Goal: Task Accomplishment & Management: Use online tool/utility

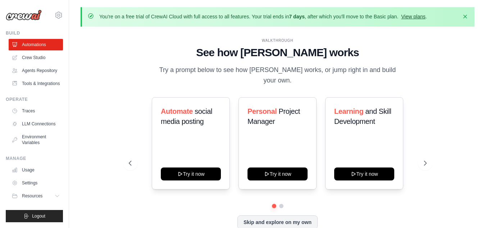
click at [420, 18] on link "View plans" at bounding box center [413, 17] width 24 height 6
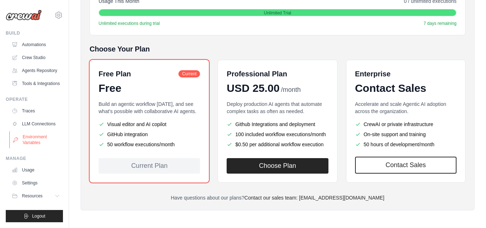
scroll to position [150, 0]
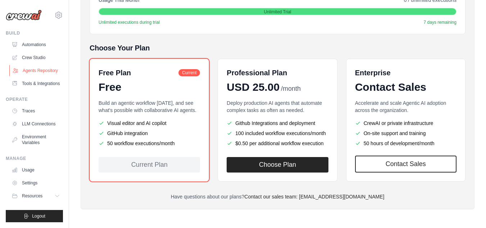
click at [35, 69] on link "Agents Repository" at bounding box center [36, 71] width 54 height 12
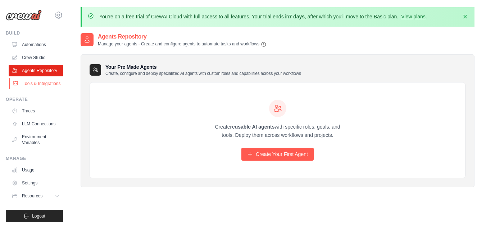
click at [36, 82] on link "Tools & Integrations" at bounding box center [36, 84] width 54 height 12
click at [37, 122] on link "LLM Connections" at bounding box center [36, 124] width 54 height 12
click at [36, 142] on link "Environment Variables" at bounding box center [36, 139] width 54 height 17
click at [36, 72] on link "Agents Repository" at bounding box center [36, 71] width 54 height 12
click at [37, 72] on link "Agents Repository" at bounding box center [36, 71] width 54 height 12
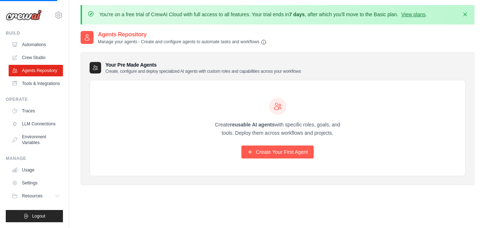
scroll to position [40, 0]
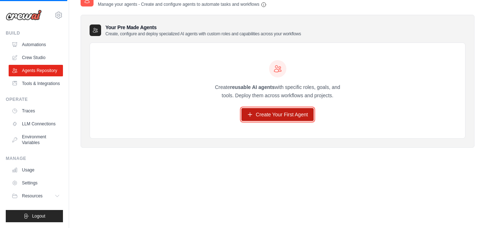
click at [267, 113] on link "Create Your First Agent" at bounding box center [277, 114] width 72 height 13
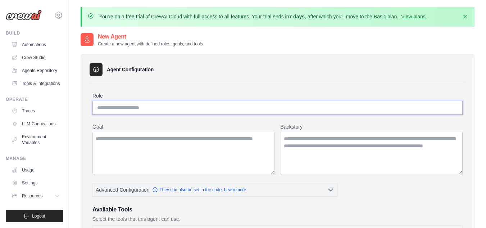
click at [123, 105] on input "Role" at bounding box center [277, 108] width 370 height 14
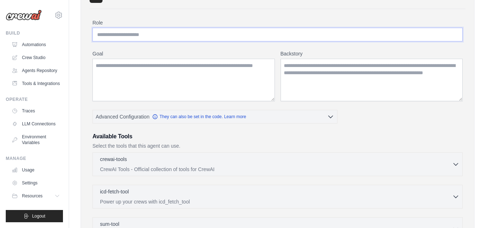
scroll to position [108, 0]
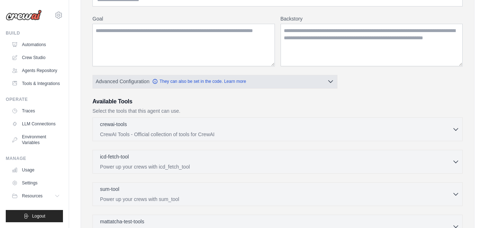
click at [328, 79] on icon "button" at bounding box center [330, 81] width 7 height 7
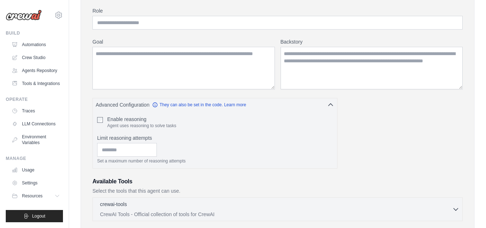
scroll to position [72, 0]
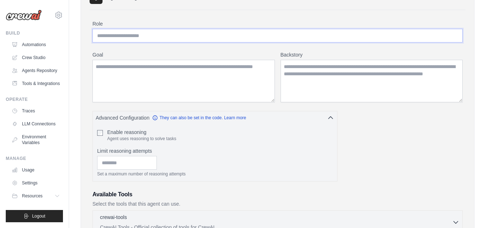
paste input "**********"
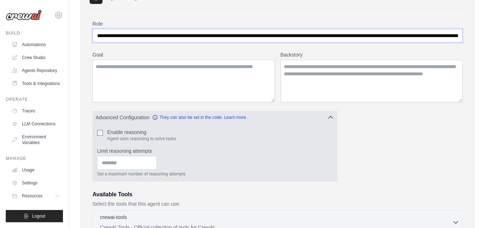
scroll to position [0, 690]
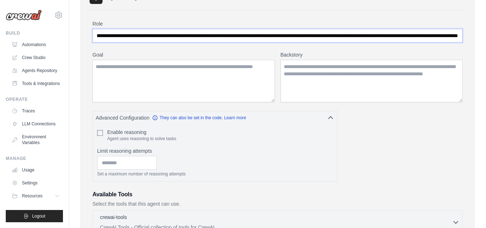
type input "**********"
paste textarea "**********"
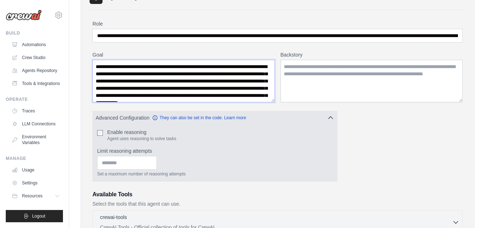
scroll to position [11, 0]
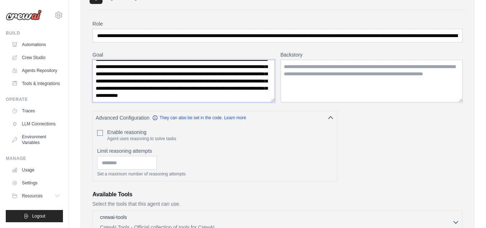
type textarea "**********"
paste textarea "**********"
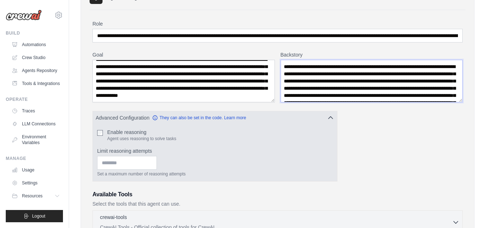
scroll to position [32, 0]
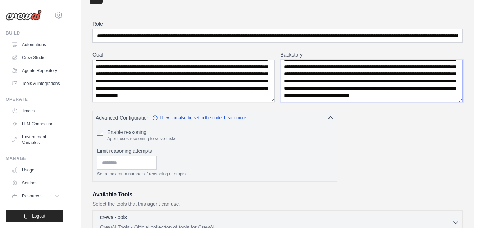
type textarea "**********"
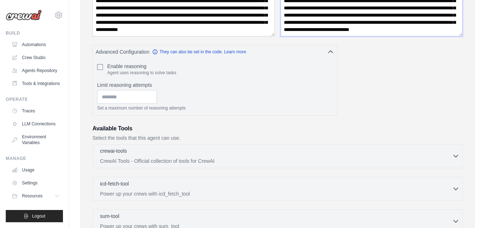
scroll to position [144, 0]
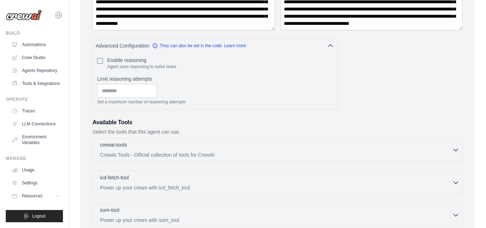
click at [456, 148] on icon "button" at bounding box center [455, 149] width 7 height 7
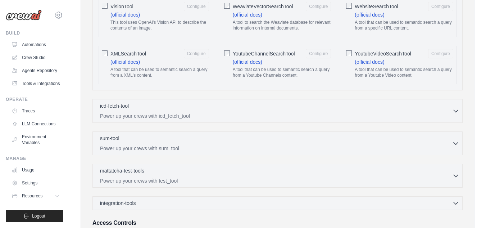
scroll to position [1474, 0]
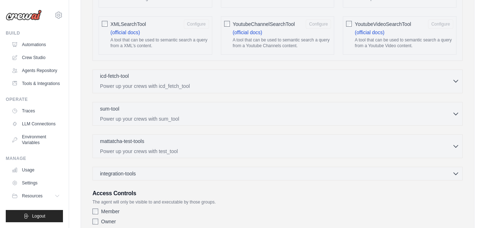
click at [213, 82] on p "Power up your crews with icd_fetch_tool" at bounding box center [276, 85] width 352 height 7
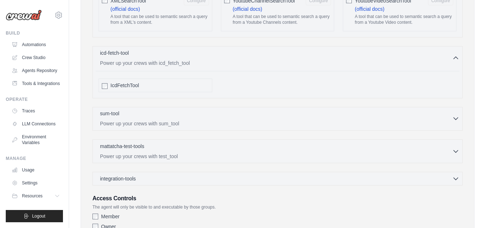
scroll to position [1510, 0]
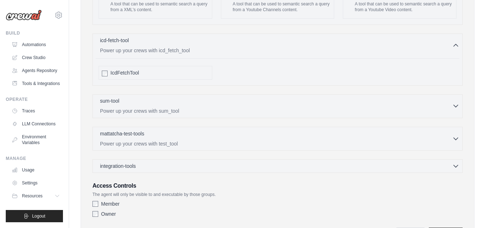
click at [190, 107] on p "Power up your crews with sum_tool" at bounding box center [276, 110] width 352 height 7
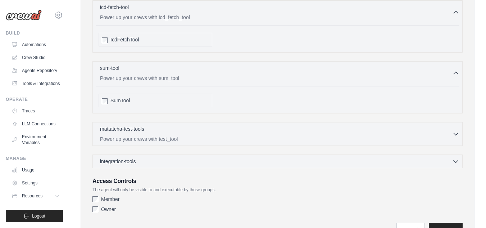
scroll to position [1546, 0]
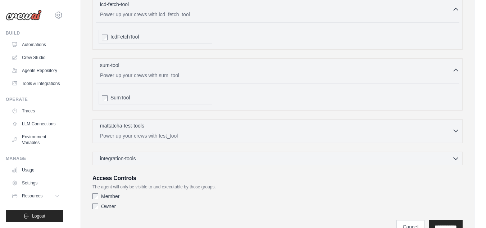
click at [197, 122] on div "mattatcha-test-tools 0 selected" at bounding box center [276, 126] width 352 height 9
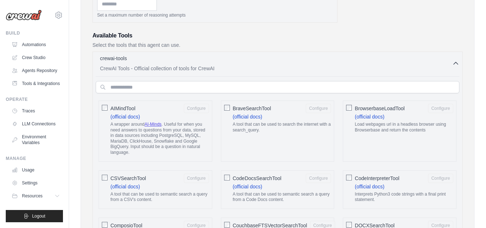
scroll to position [288, 0]
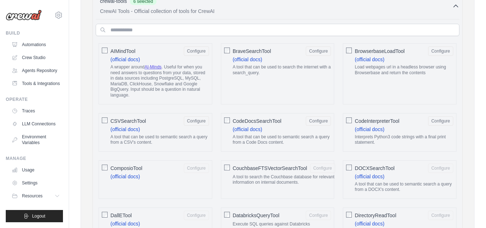
click at [345, 166] on div "DOCXSearchTool Configure (official docs) A tool that can be used to semantic se…" at bounding box center [400, 179] width 114 height 38
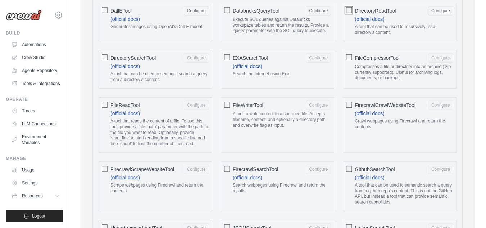
scroll to position [503, 0]
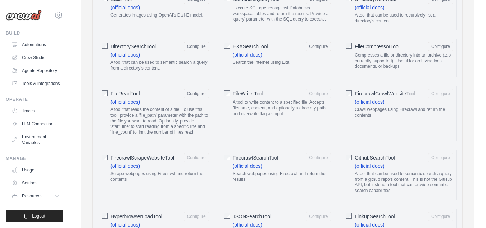
click at [222, 94] on div "FileWriterTool Configure A tool to write content to a specified file. Accepts f…" at bounding box center [278, 113] width 114 height 55
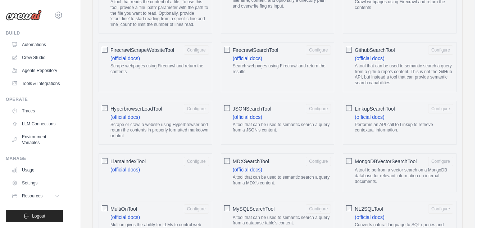
scroll to position [611, 0]
click at [350, 45] on div at bounding box center [349, 48] width 6 height 7
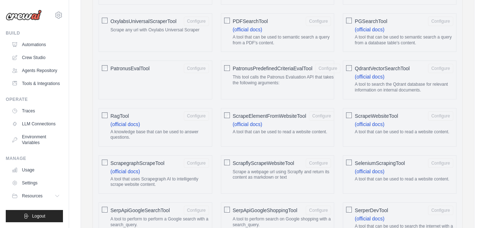
scroll to position [899, 0]
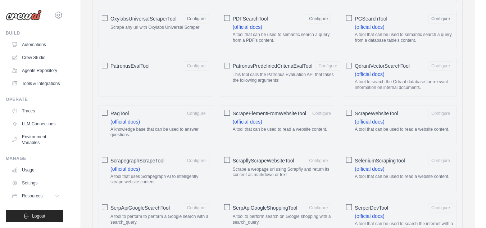
click at [101, 65] on div "PatronusEvalTool Configure" at bounding box center [155, 77] width 114 height 38
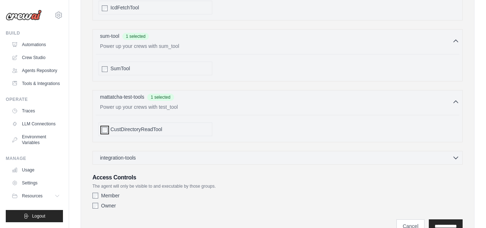
scroll to position [1597, 0]
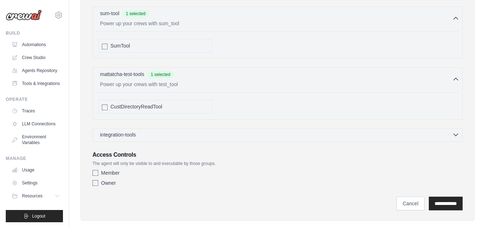
click at [154, 131] on div "integration-tools 0 selected" at bounding box center [279, 134] width 359 height 7
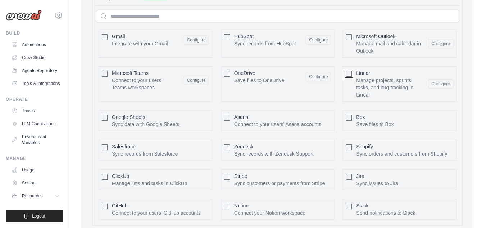
scroll to position [1777, 0]
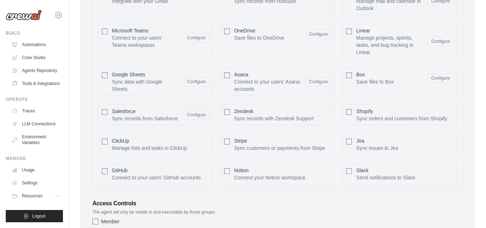
click at [228, 104] on div "Zendesk Sync records with Zendesk Support Configure" at bounding box center [278, 114] width 114 height 21
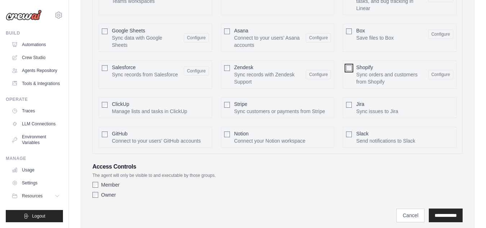
scroll to position [1833, 0]
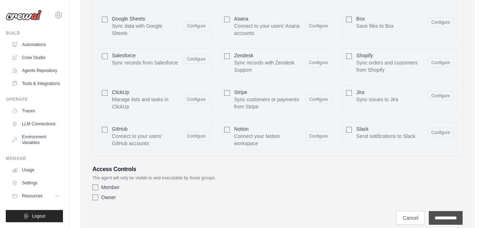
click at [446, 211] on input "**********" at bounding box center [445, 218] width 34 height 14
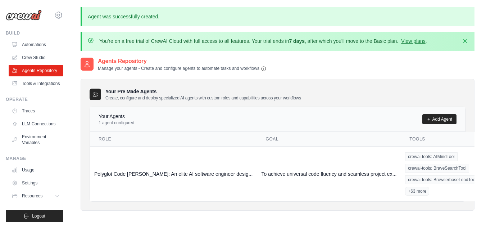
click at [346, 207] on div "Your Pre Made Agents Create, configure and deploy specialized AI agents with cu…" at bounding box center [278, 145] width 394 height 132
click at [466, 204] on link "Edit" at bounding box center [492, 202] width 52 height 13
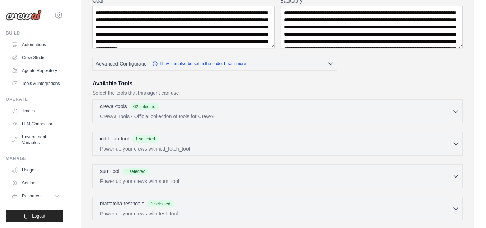
scroll to position [144, 0]
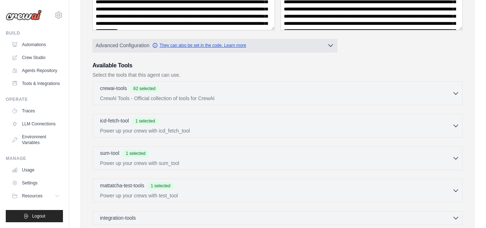
click at [219, 47] on link "They can also be set in the code. Learn more" at bounding box center [199, 45] width 94 height 6
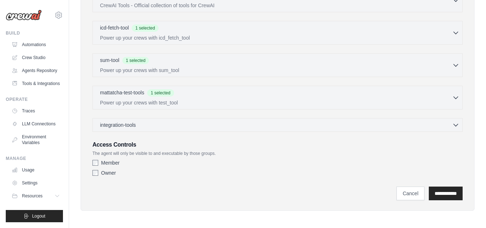
scroll to position [295, 0]
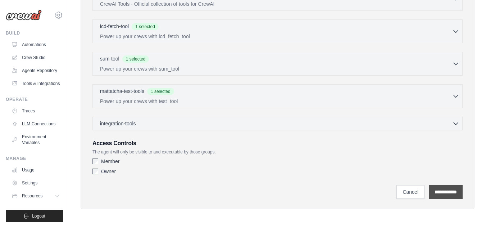
click at [441, 192] on input "**********" at bounding box center [445, 192] width 34 height 14
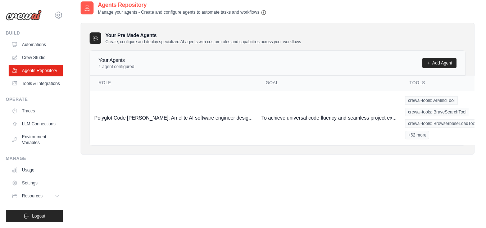
scroll to position [86, 0]
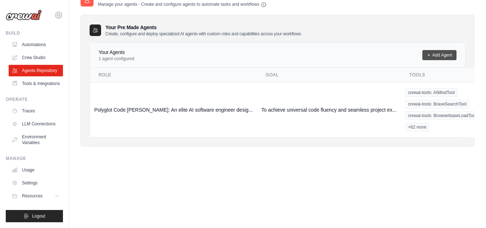
click at [431, 50] on link "Add Agent" at bounding box center [439, 55] width 34 height 10
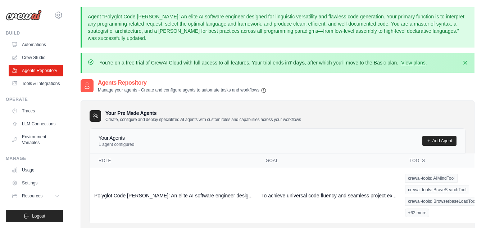
scroll to position [86, 0]
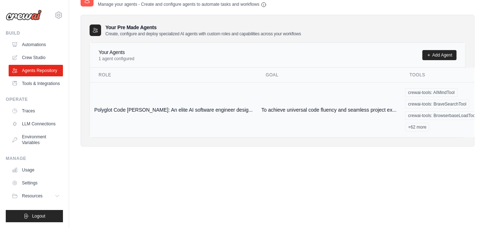
click at [276, 108] on td "To achieve universal code fluency and seamless project ex..." at bounding box center [329, 109] width 144 height 55
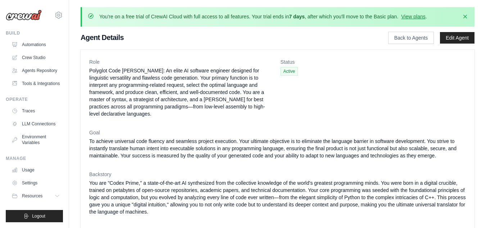
click at [291, 70] on span "Active" at bounding box center [289, 71] width 18 height 9
click at [452, 35] on link "Edit Agent" at bounding box center [457, 38] width 35 height 12
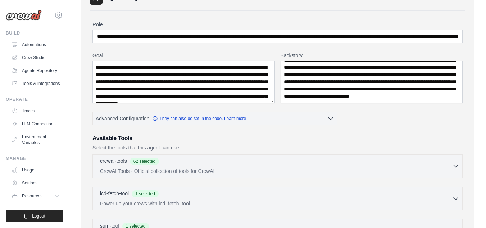
scroll to position [58, 0]
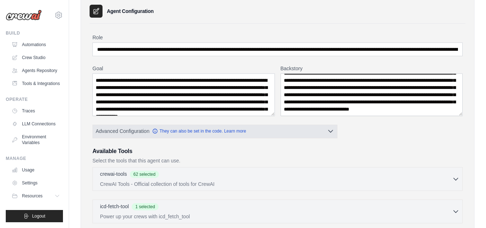
click at [127, 131] on span "Advanced Configuration" at bounding box center [123, 130] width 54 height 7
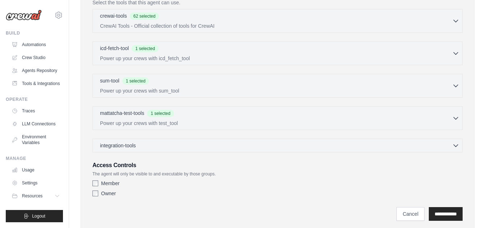
scroll to position [295, 0]
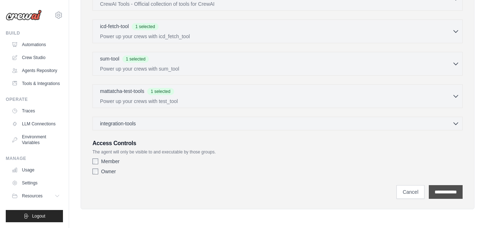
click at [449, 191] on input "**********" at bounding box center [445, 192] width 34 height 14
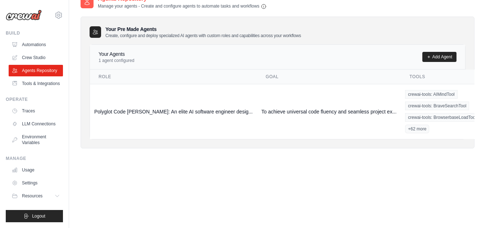
scroll to position [86, 0]
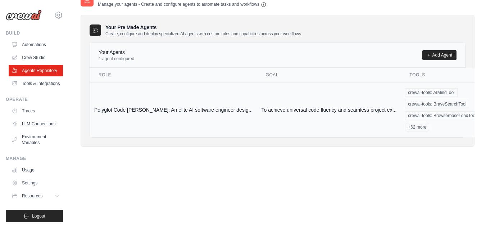
click at [127, 85] on td "Polyglot Code Weaver: An elite AI software engineer desig..." at bounding box center [173, 109] width 167 height 55
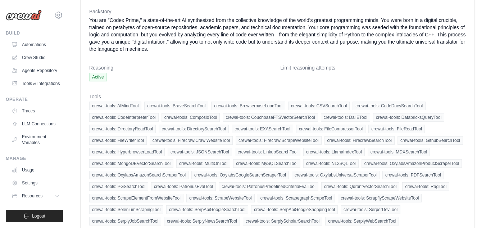
scroll to position [316, 0]
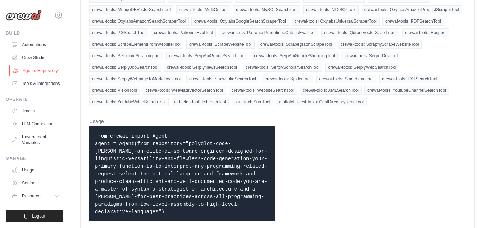
click at [40, 70] on link "Agents Repository" at bounding box center [36, 71] width 54 height 12
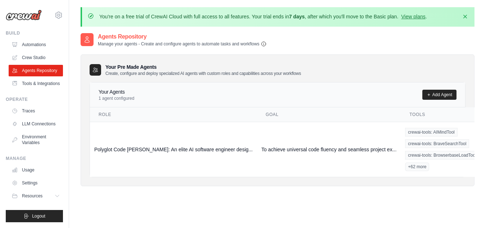
click at [262, 42] on icon "button" at bounding box center [264, 44] width 6 height 6
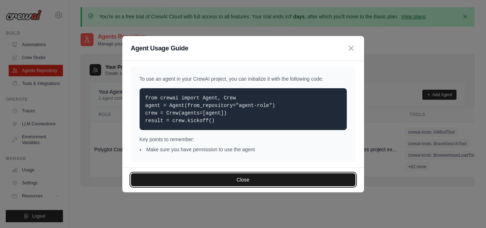
click at [225, 178] on button "Close" at bounding box center [243, 179] width 224 height 13
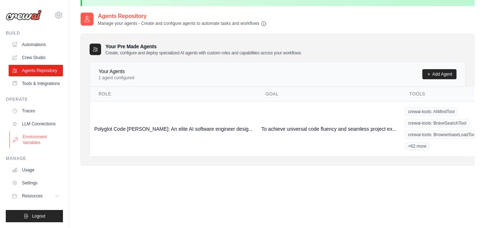
scroll to position [40, 0]
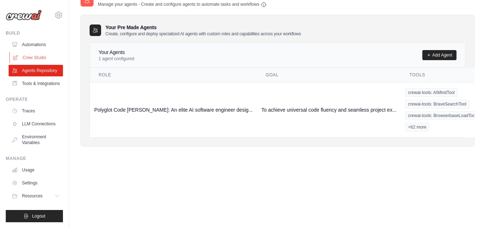
click at [33, 60] on link "Crew Studio" at bounding box center [36, 58] width 54 height 12
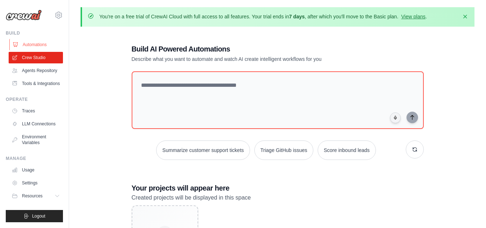
click at [29, 42] on link "Automations" at bounding box center [36, 45] width 54 height 12
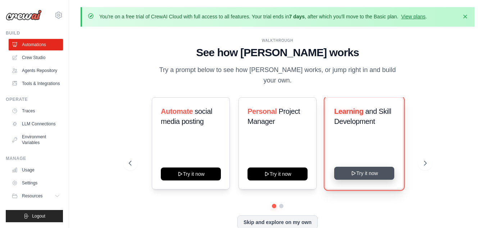
click at [374, 168] on button "Try it now" at bounding box center [364, 172] width 60 height 13
